Goal: Task Accomplishment & Management: Use online tool/utility

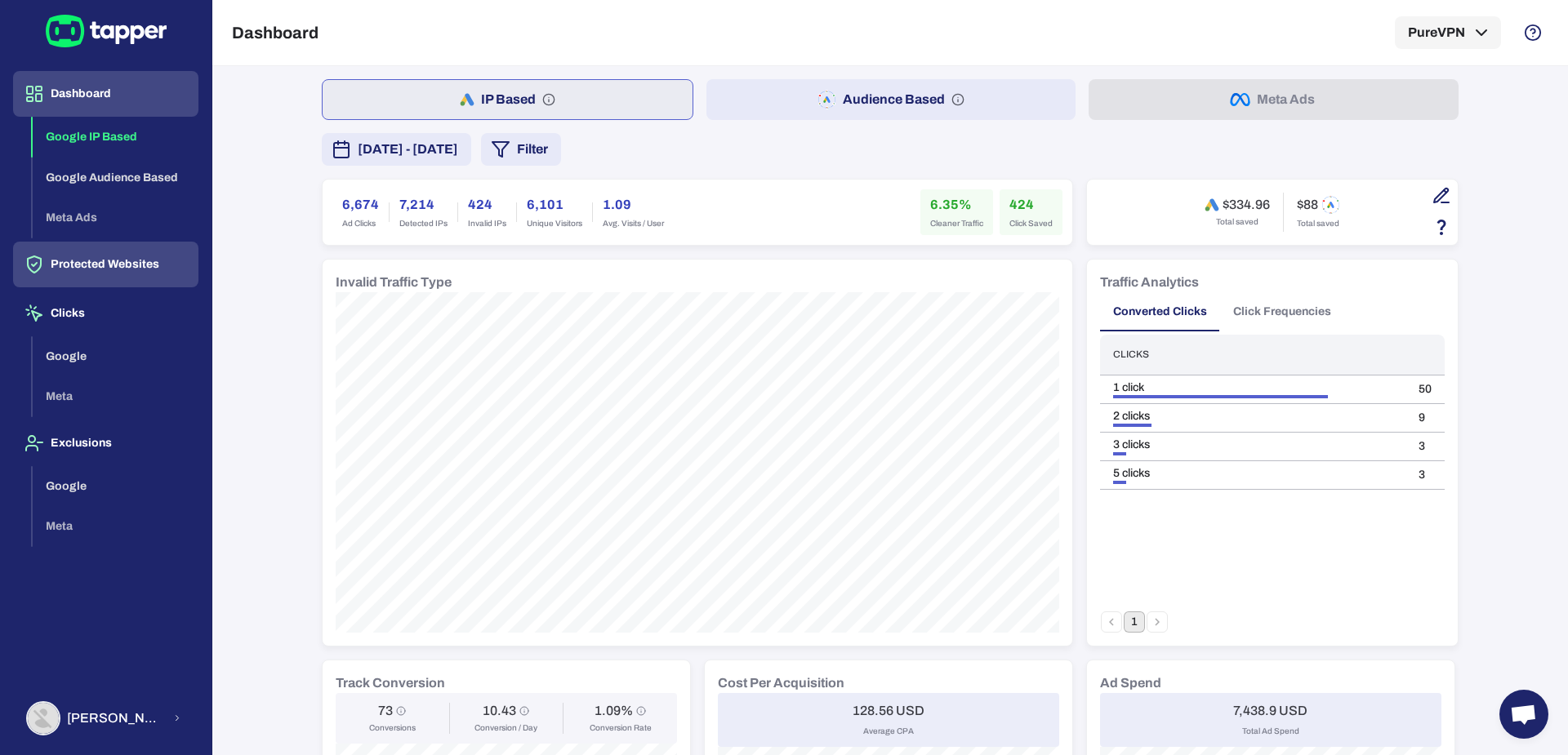
click at [76, 268] on button "Protected Websites" at bounding box center [105, 265] width 185 height 46
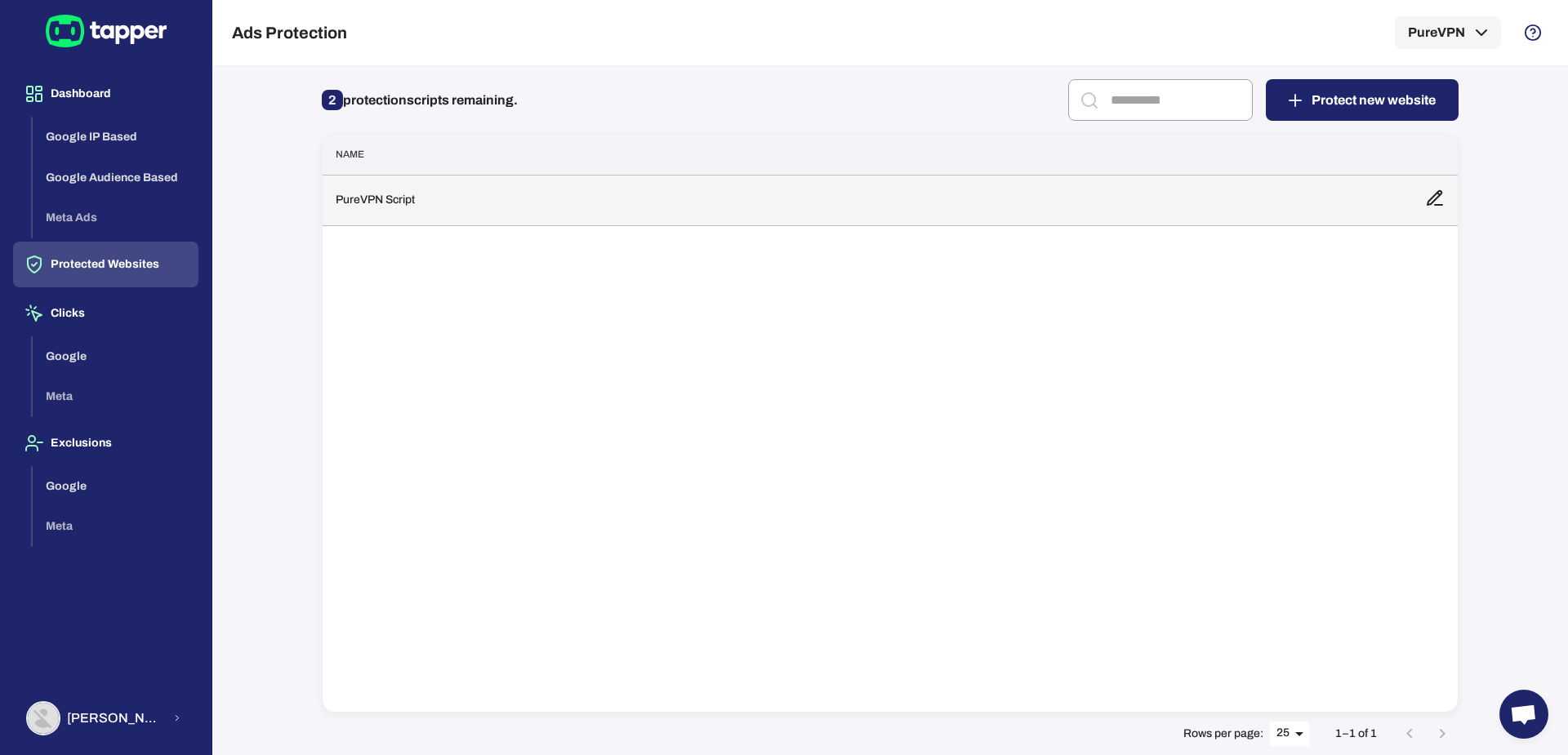
click at [493, 193] on td "PureVPN Script" at bounding box center [866, 199] width 1089 height 51
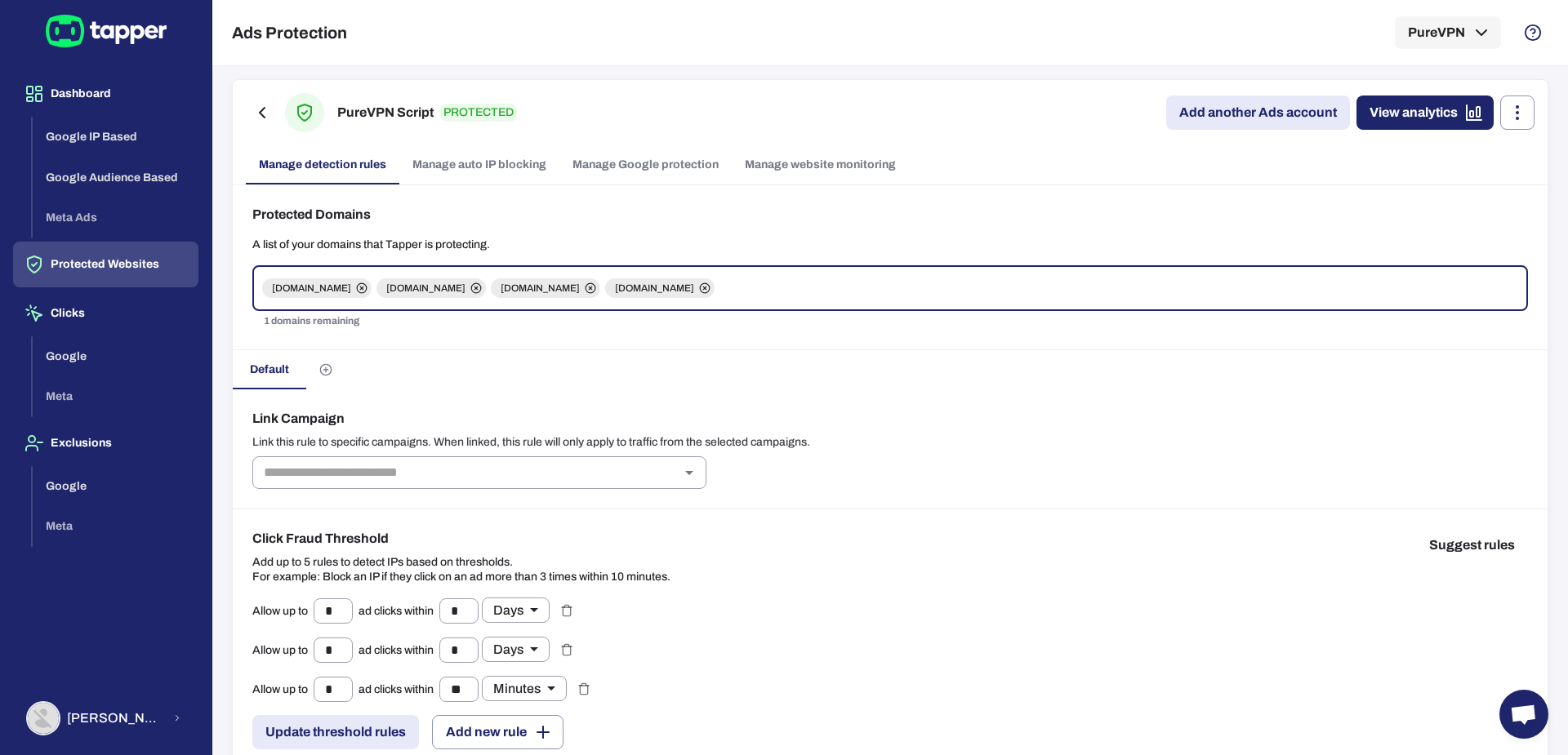
click at [618, 160] on link "Manage Google protection" at bounding box center [645, 165] width 172 height 40
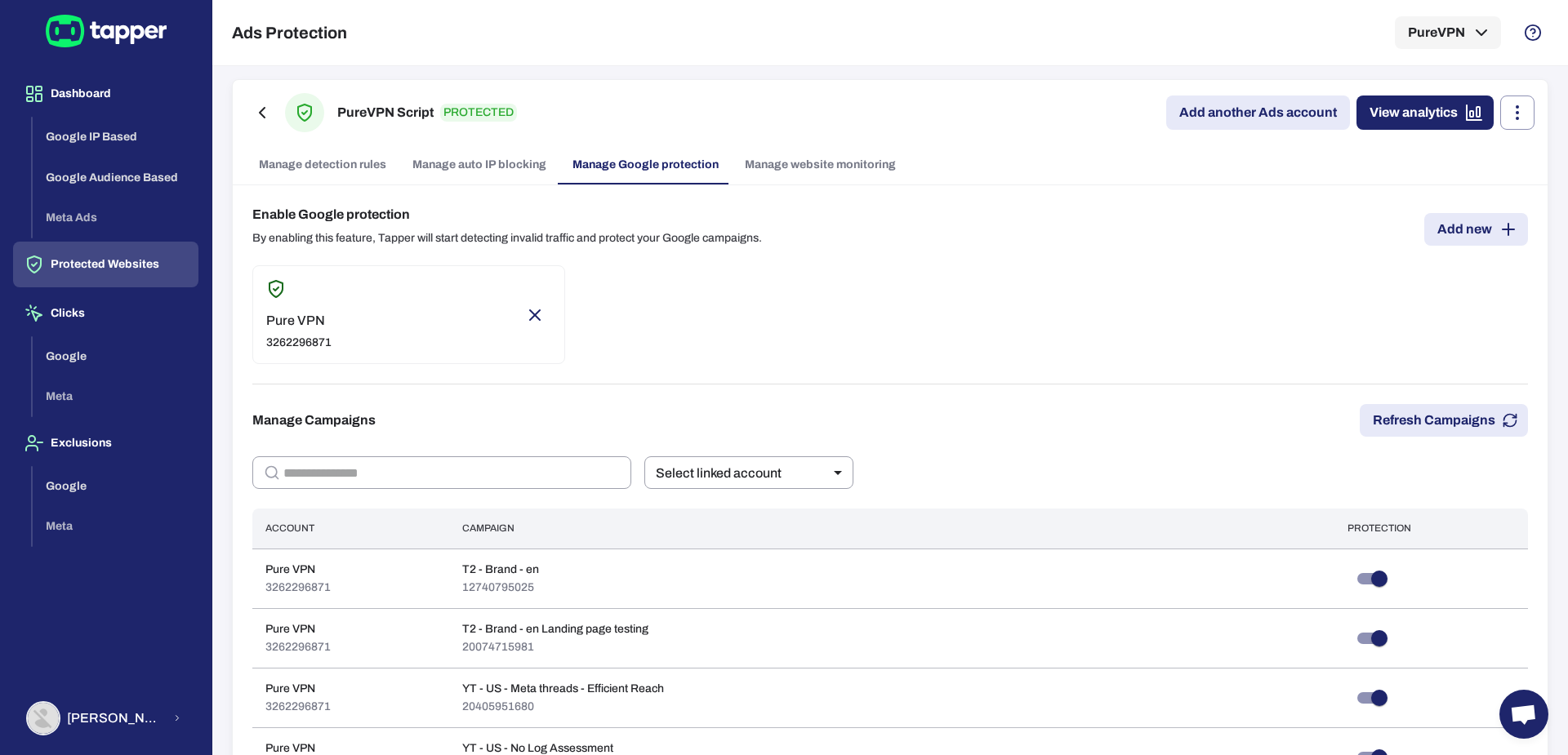
click at [1460, 244] on link "Add new" at bounding box center [1476, 229] width 104 height 33
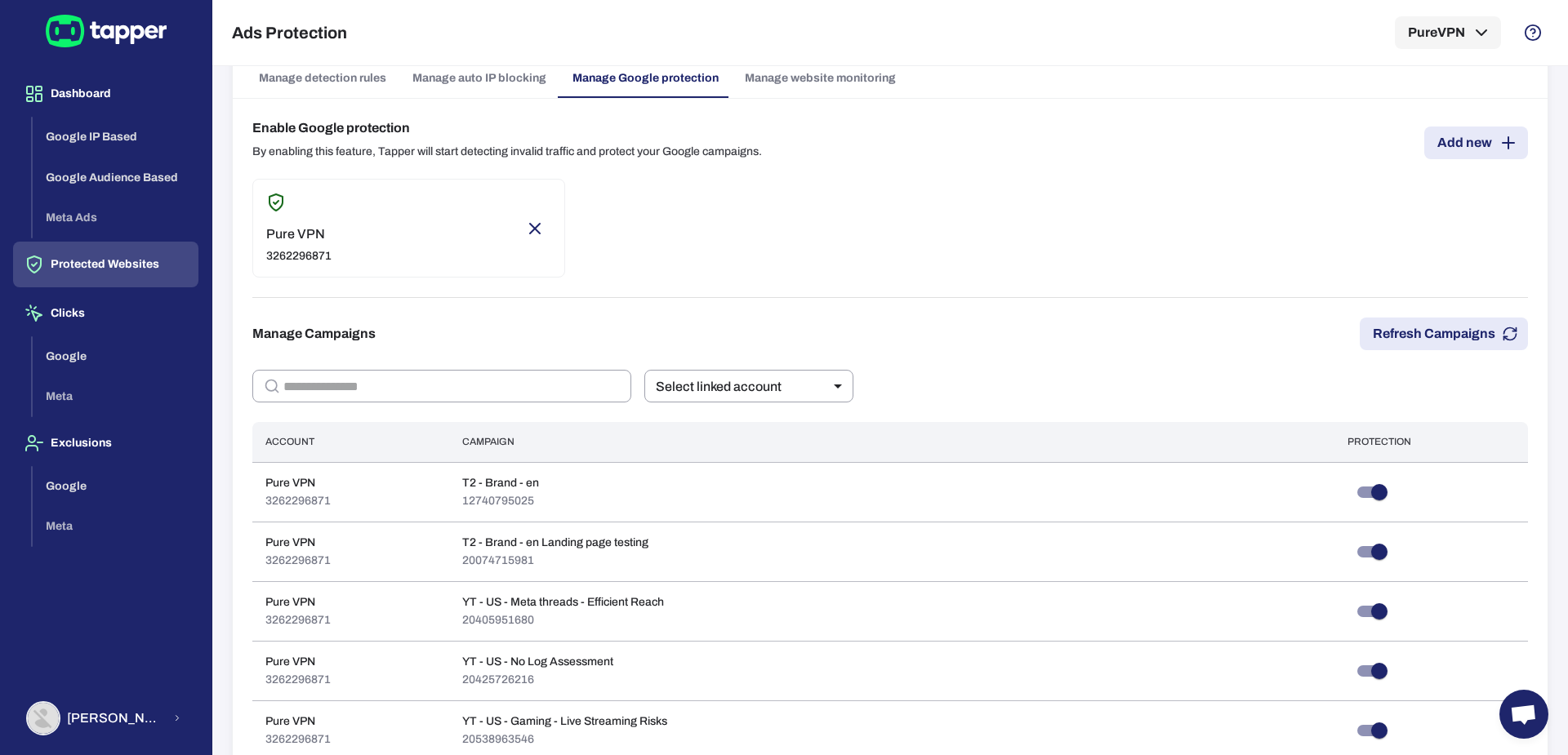
scroll to position [80, 0]
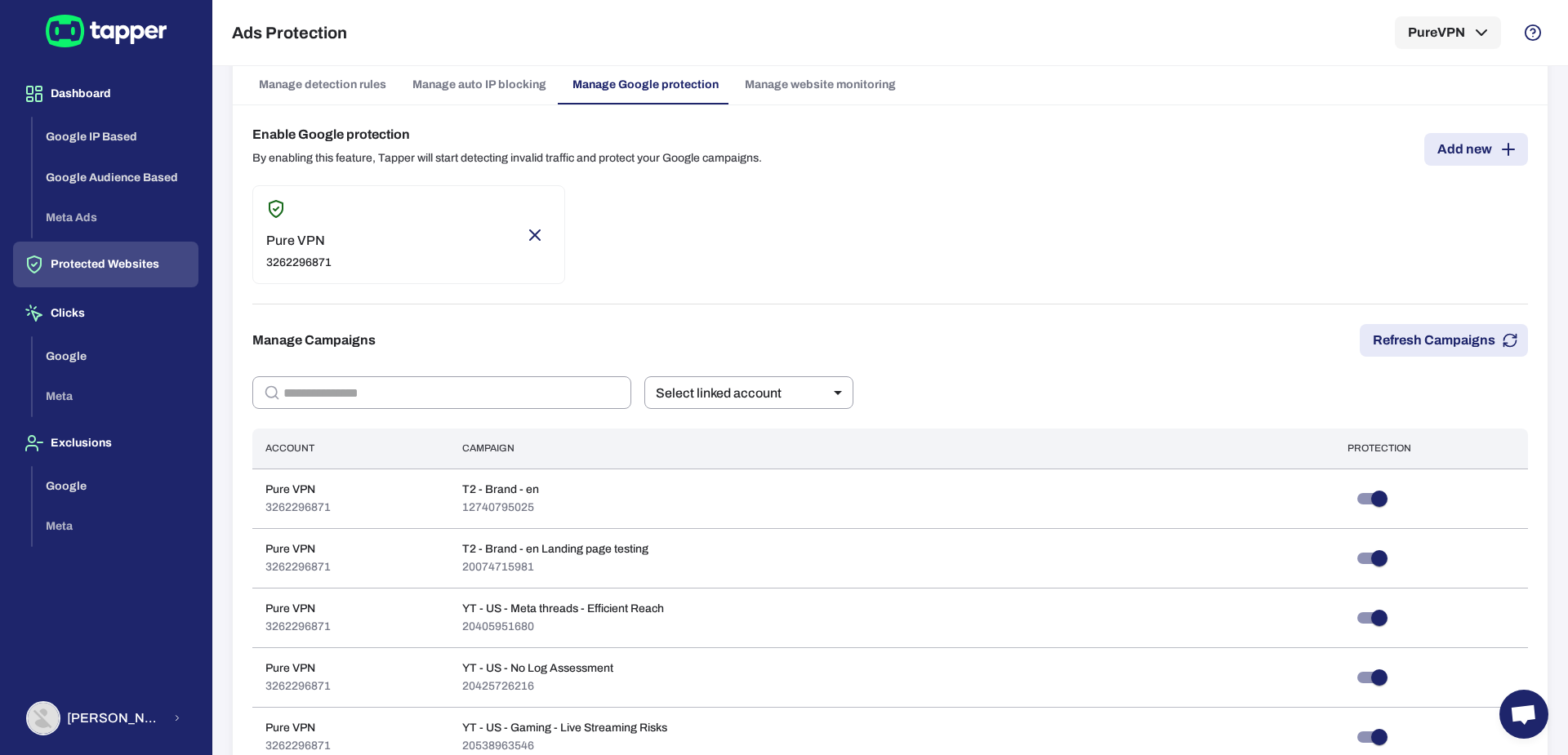
click at [830, 82] on link "Manage website monitoring" at bounding box center [820, 85] width 177 height 40
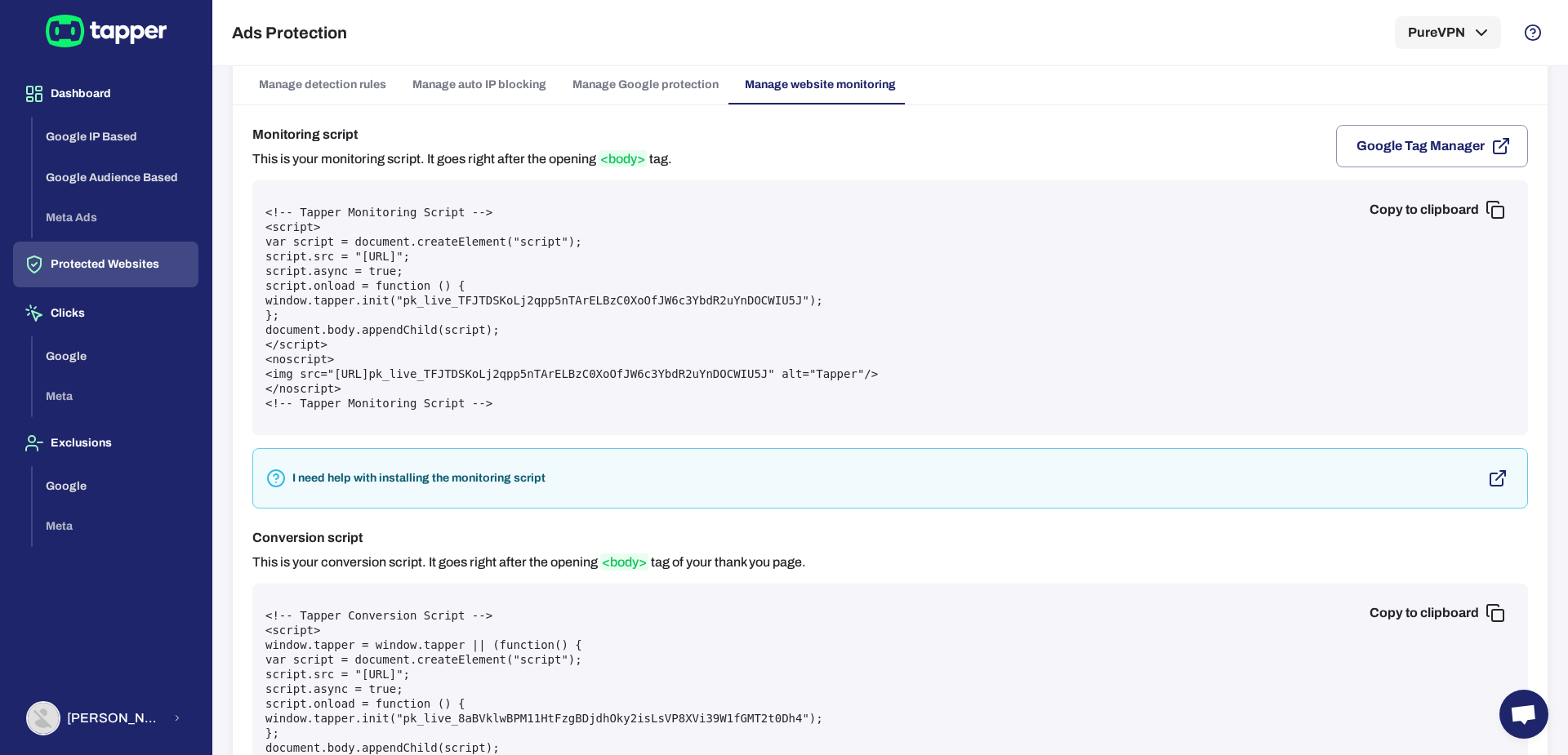
click at [1458, 201] on button "Copy to clipboard" at bounding box center [1435, 209] width 159 height 33
